Goal: Communication & Community: Ask a question

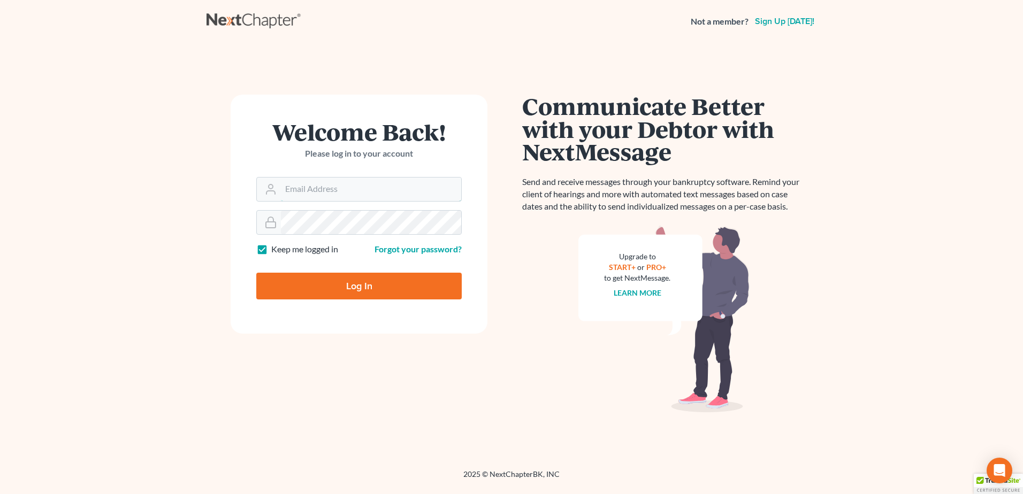
type input "[EMAIL_ADDRESS][DOMAIN_NAME]"
click at [362, 287] on input "Log In" at bounding box center [358, 286] width 205 height 27
type input "Thinking..."
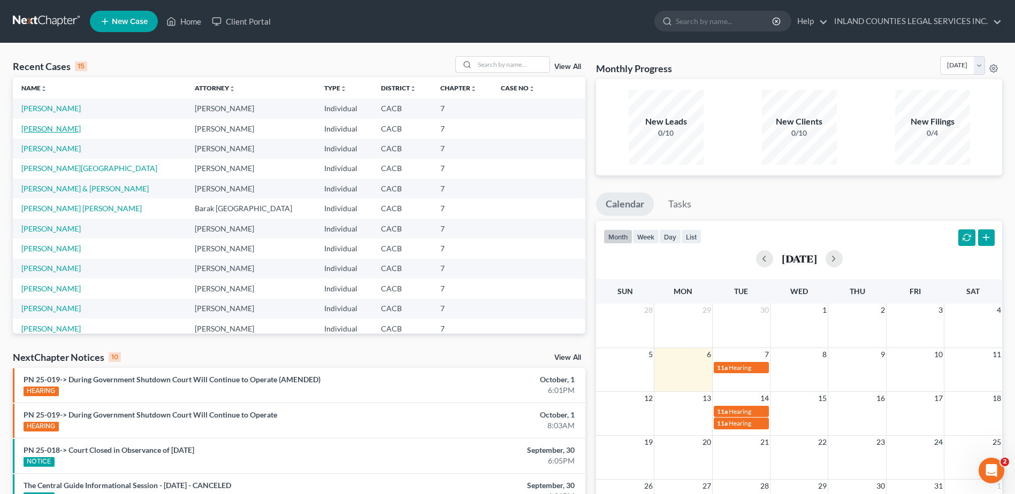
click at [59, 127] on link "Montanez, Rosie" at bounding box center [50, 128] width 59 height 9
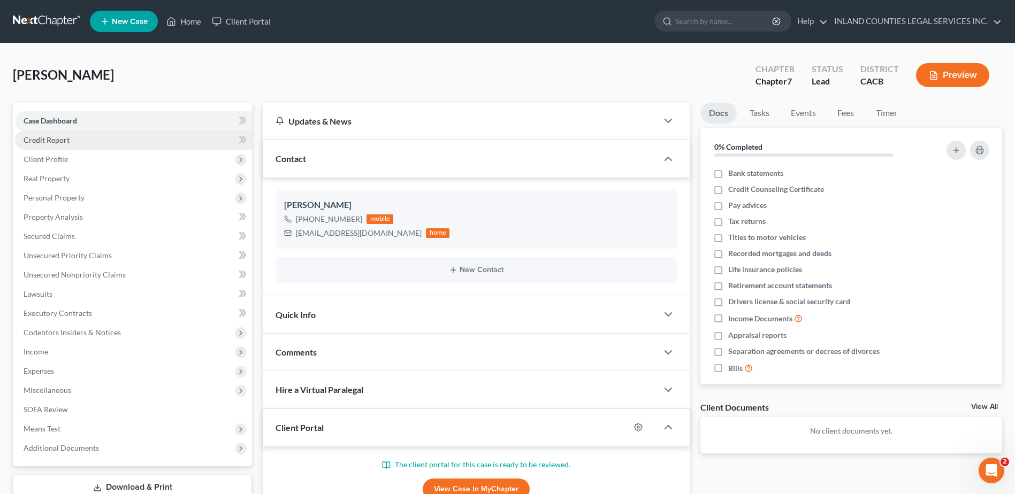
click at [55, 140] on span "Credit Report" at bounding box center [47, 139] width 46 height 9
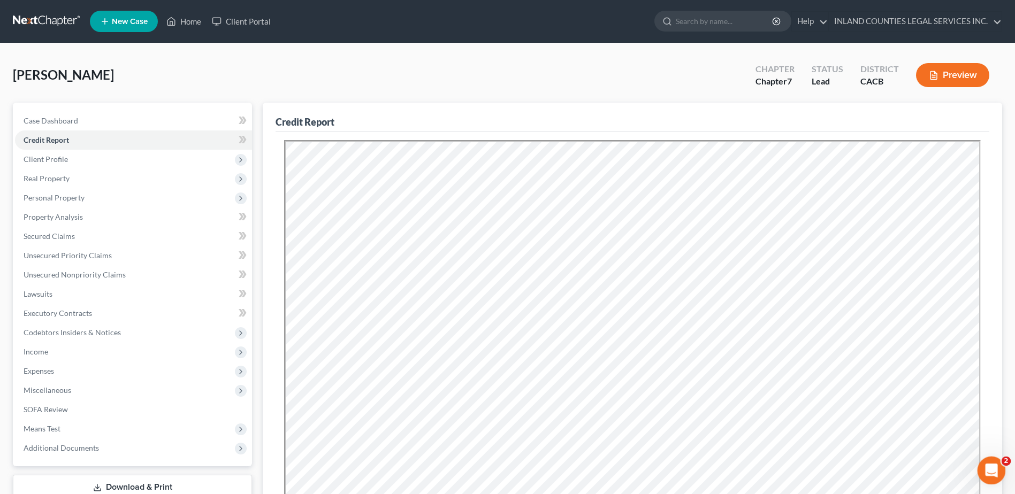
click at [993, 470] on icon "Open Intercom Messenger" at bounding box center [990, 470] width 18 height 18
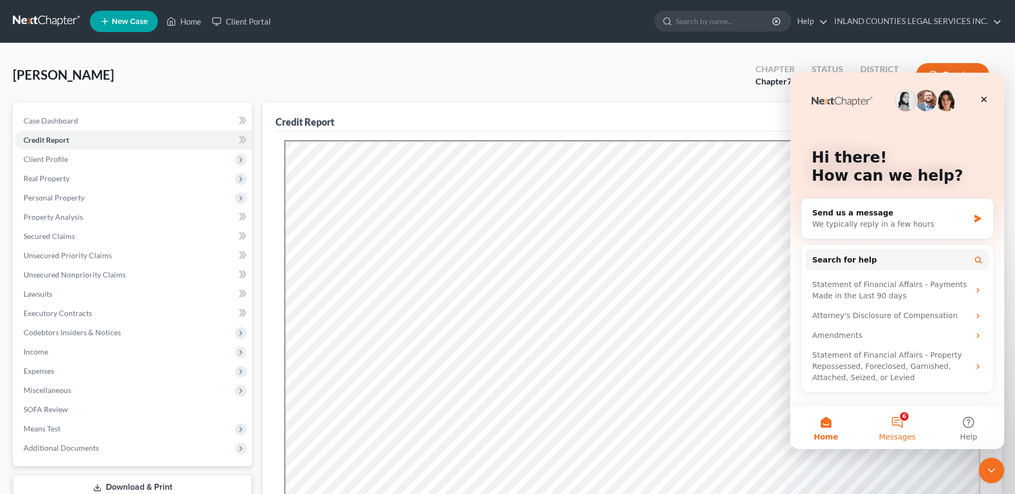
click at [896, 436] on span "Messages" at bounding box center [897, 436] width 37 height 7
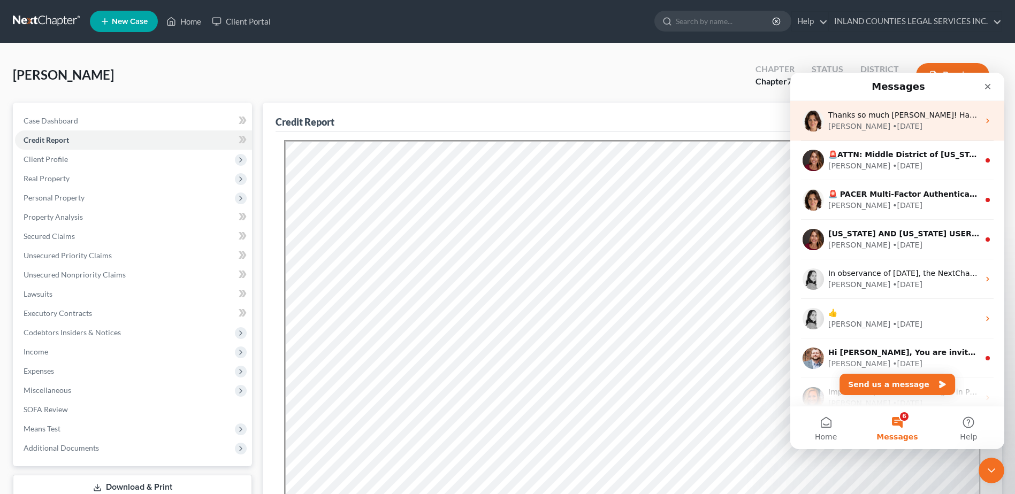
click at [906, 125] on div "Emma • 3w ago" at bounding box center [903, 126] width 151 height 11
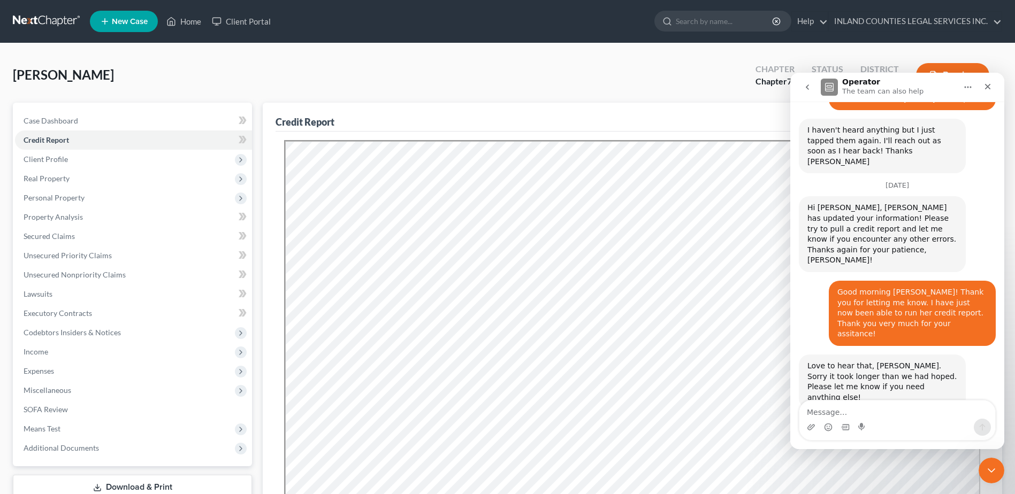
scroll to position [4526, 0]
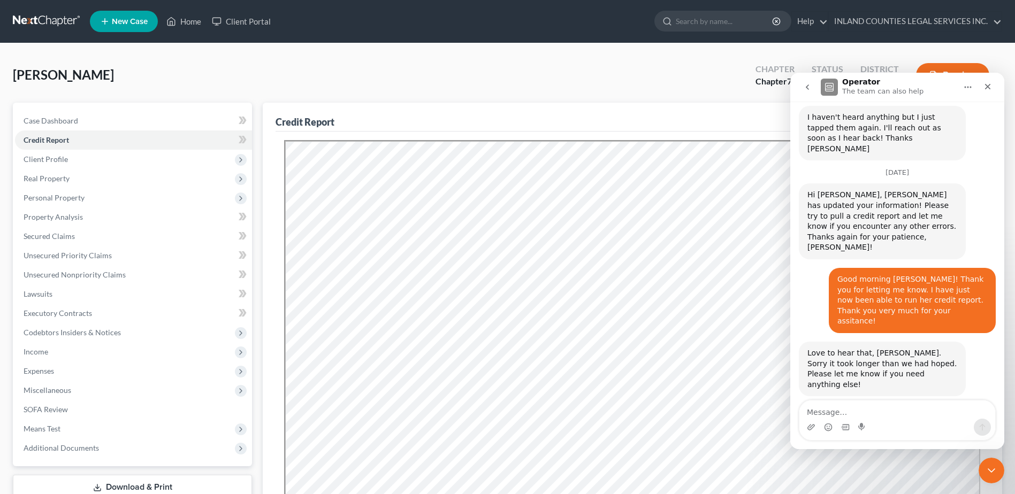
click at [825, 411] on textarea "Message…" at bounding box center [897, 410] width 196 height 18
type textarea "o"
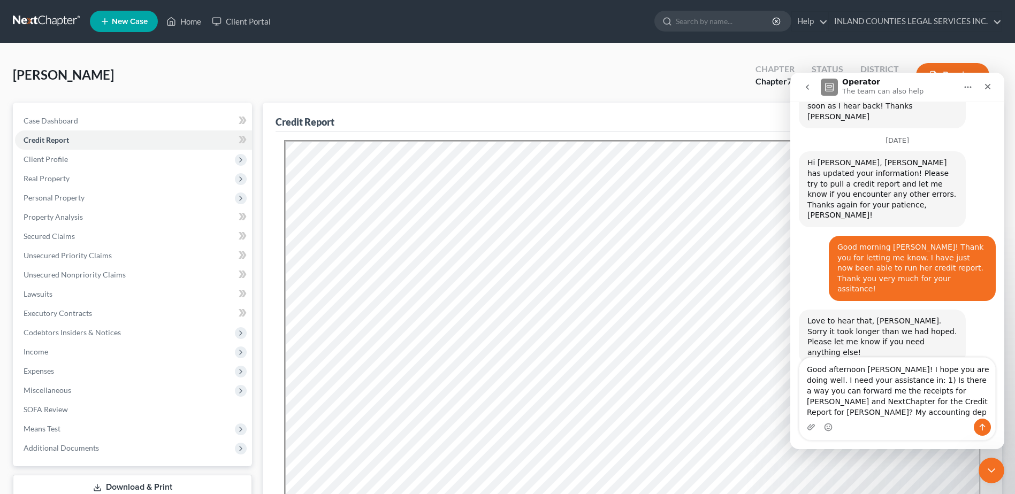
scroll to position [4568, 0]
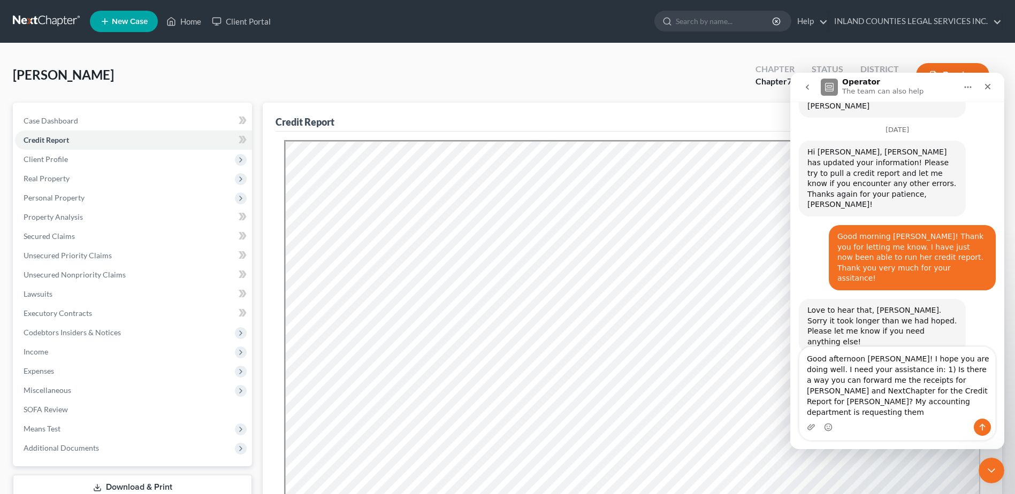
type textarea "Good afternoon Emma! I hope you are doing well. I need your assistance in: 1) I…"
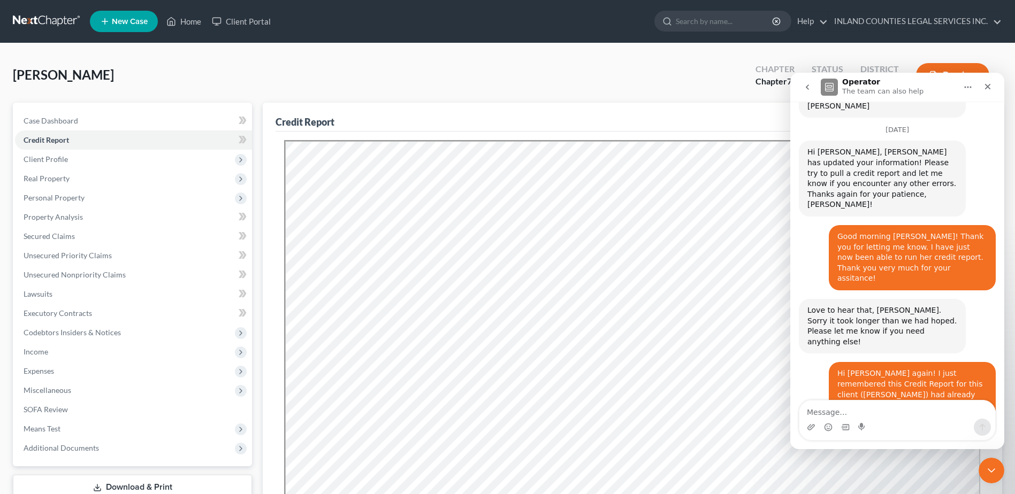
scroll to position [4625, 0]
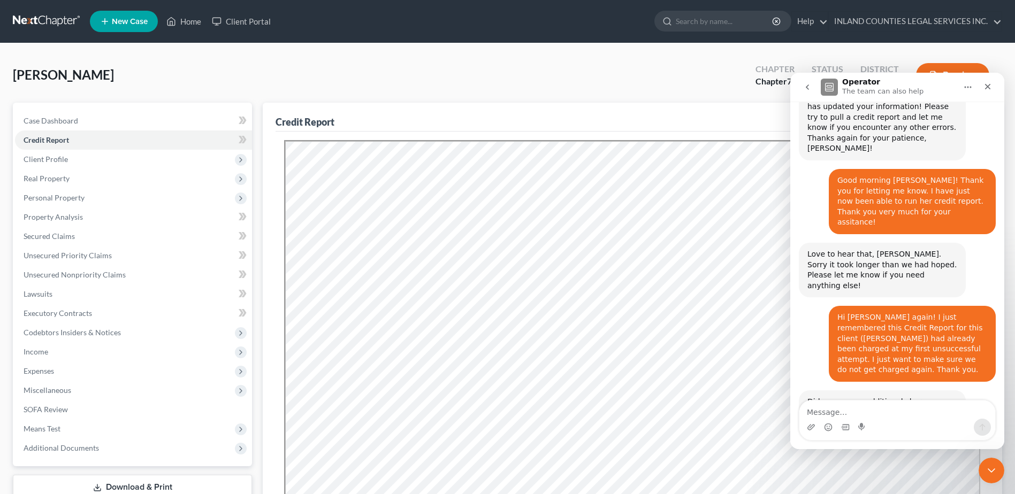
click at [830, 414] on textarea "Message…" at bounding box center [897, 410] width 196 height 18
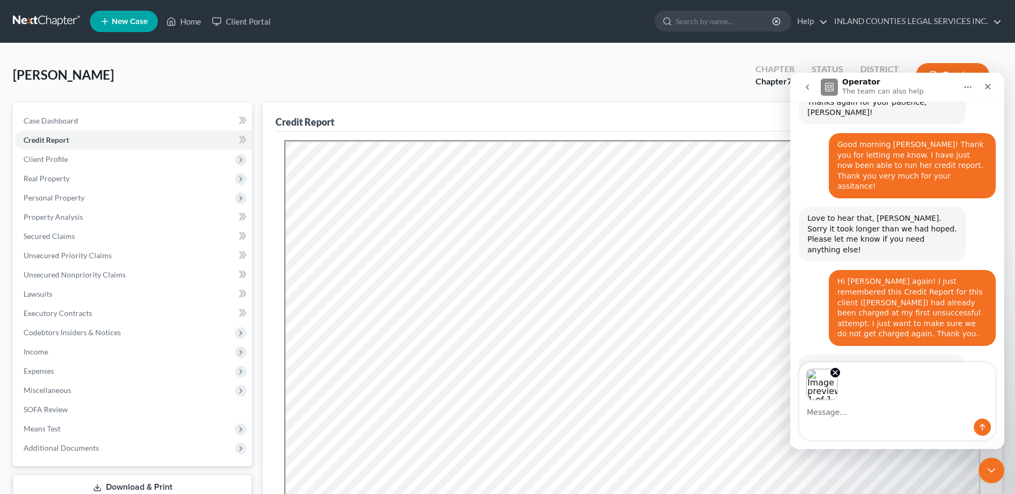
scroll to position [4662, 0]
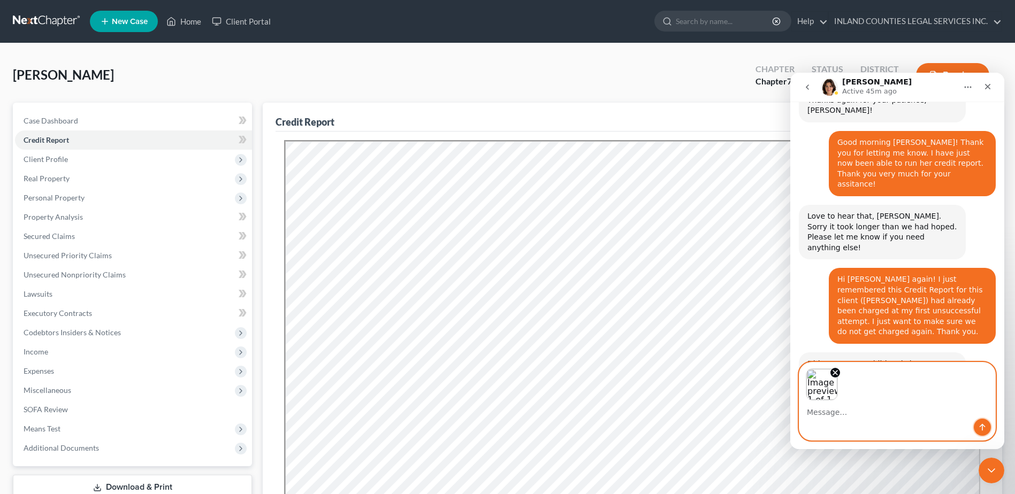
click at [981, 426] on icon "Send a message…" at bounding box center [982, 427] width 9 height 9
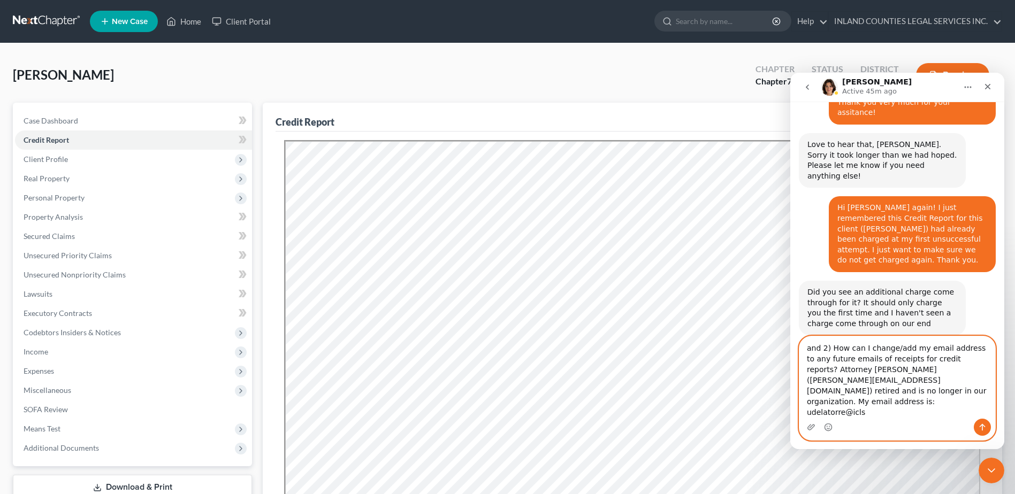
scroll to position [4745, 0]
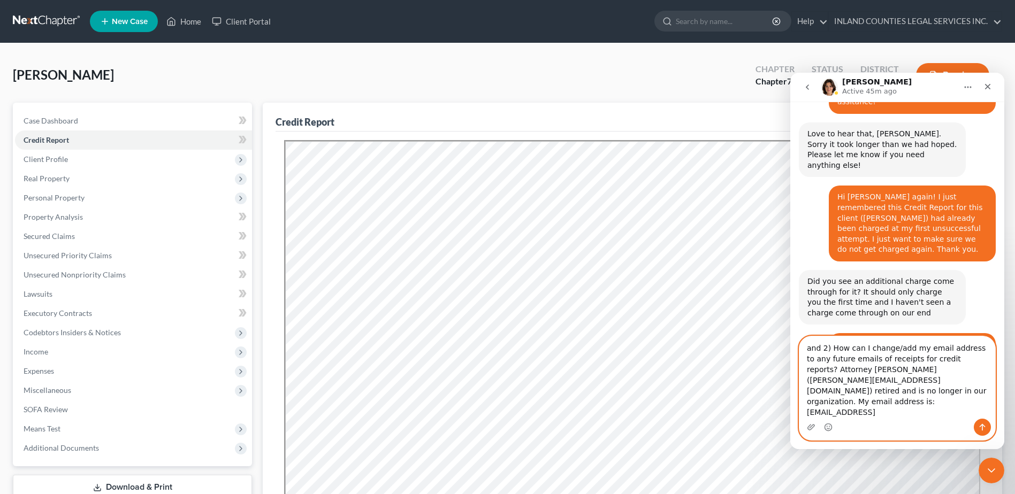
type textarea "and 2) How can I change/add my email address to any future emails of receipts f…"
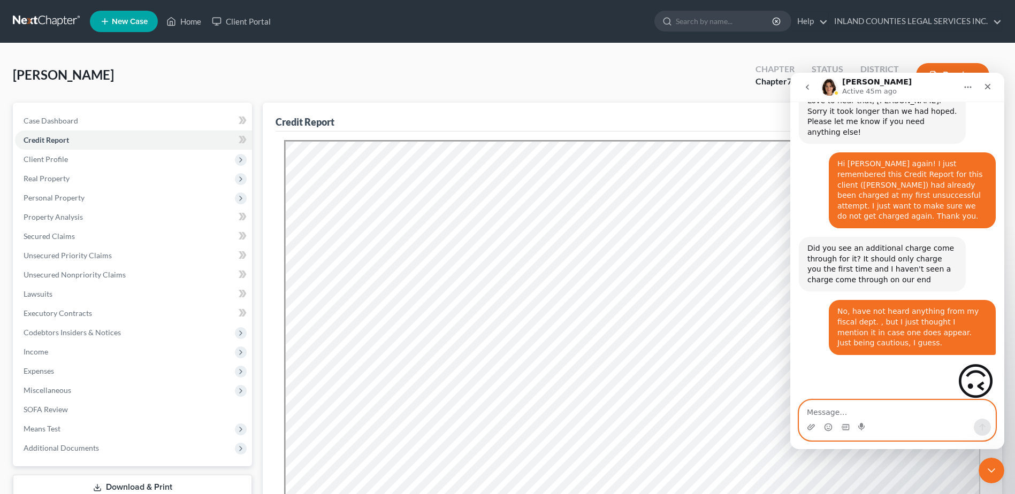
scroll to position [4779, 0]
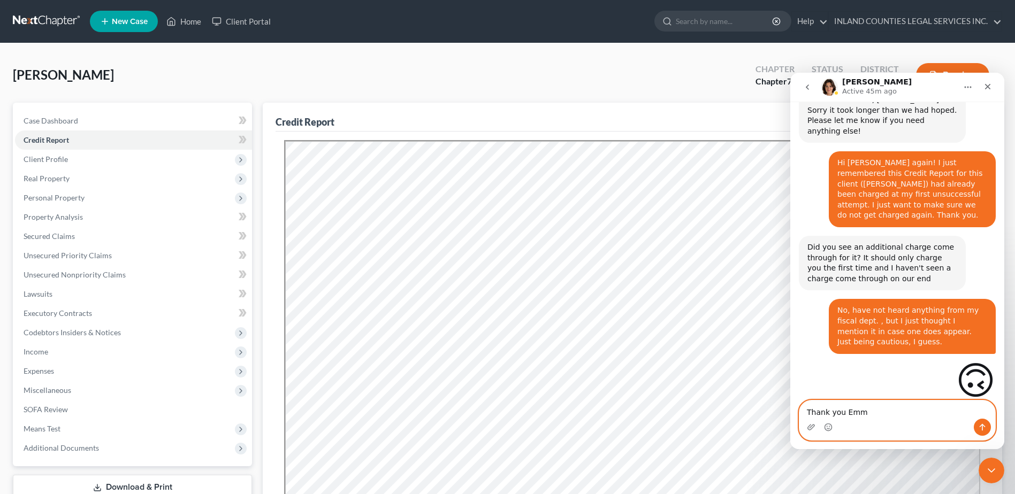
type textarea "Thank you Emma"
